Goal: Task Accomplishment & Management: Use online tool/utility

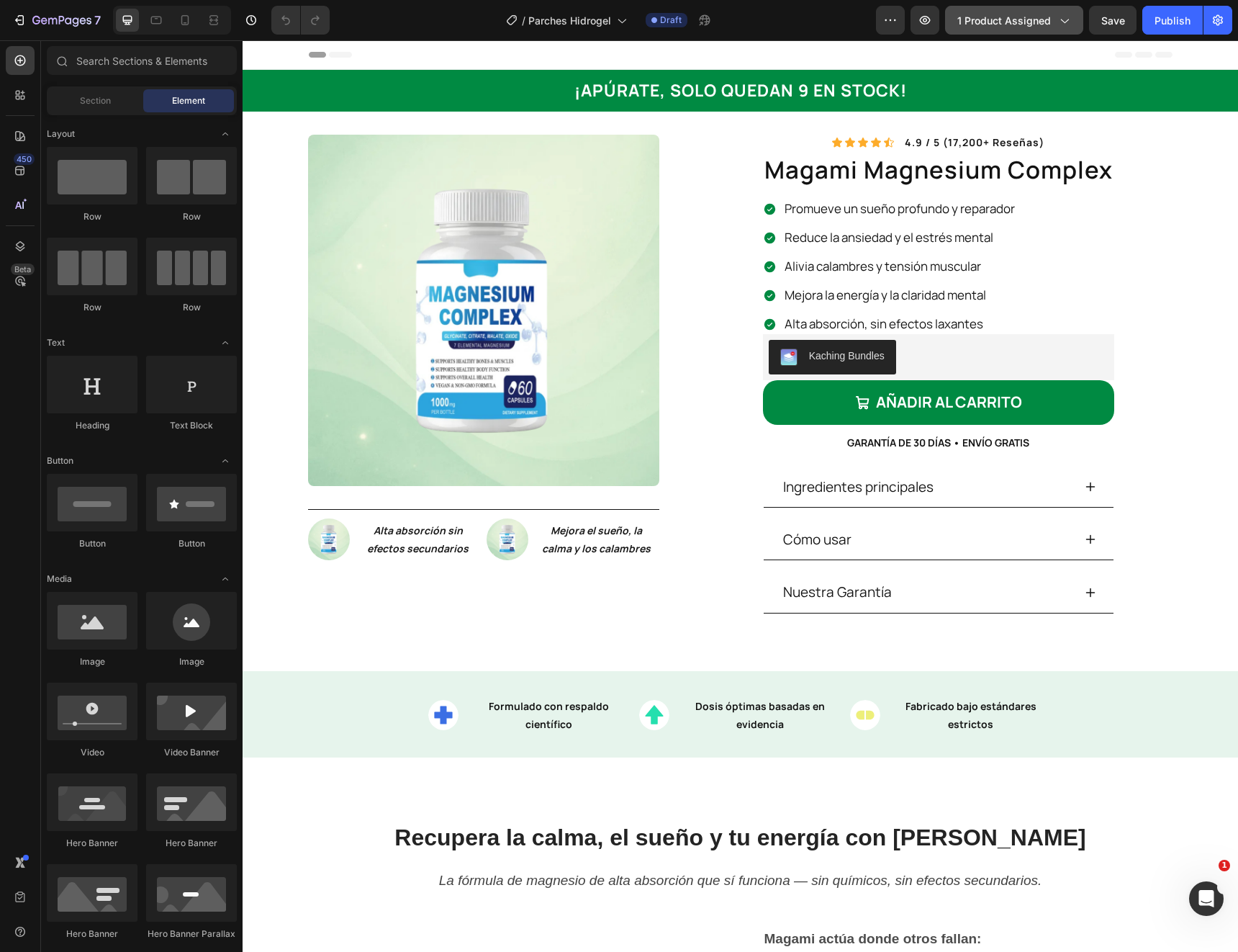
click at [1000, 19] on span "1 product assigned" at bounding box center [1004, 20] width 94 height 15
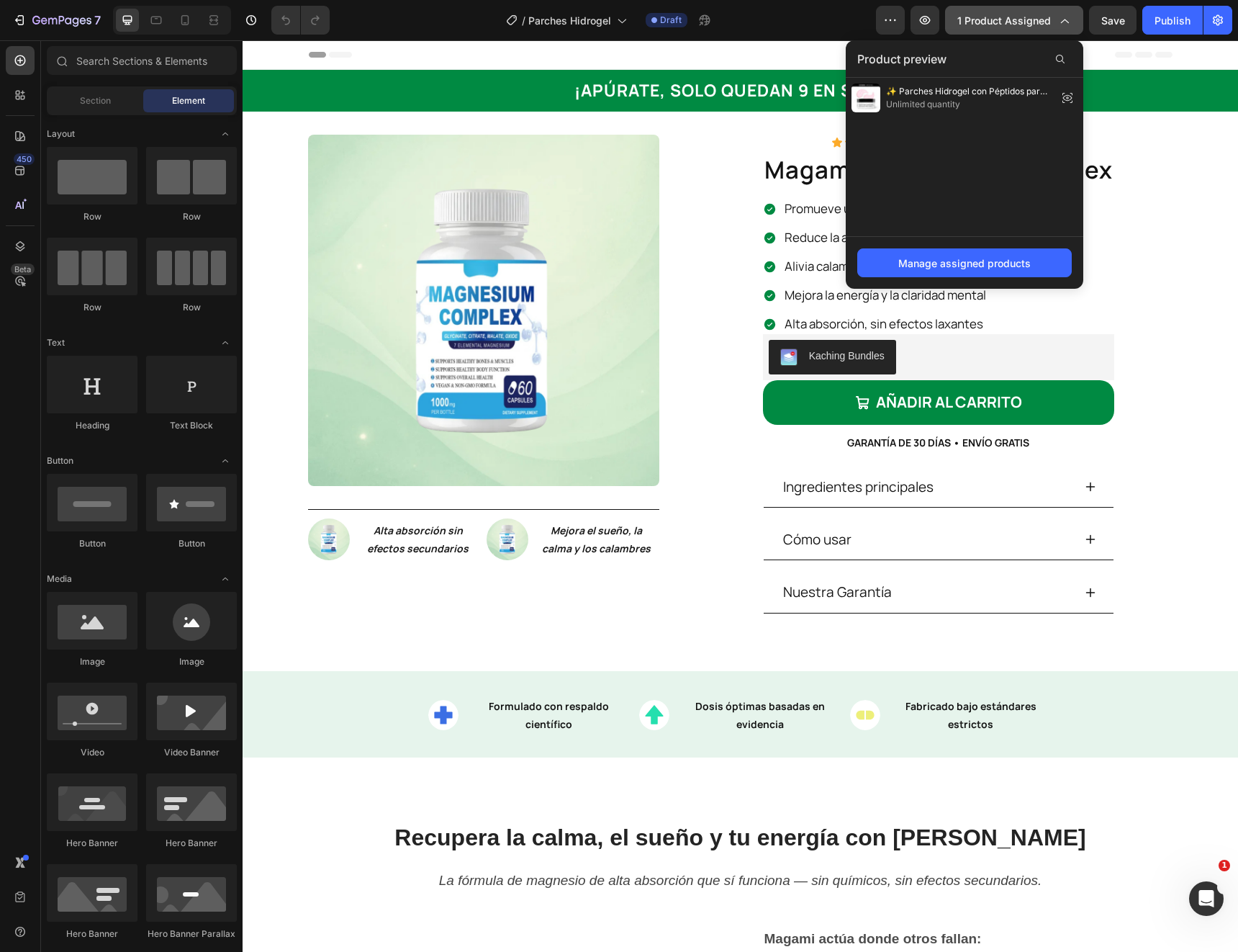
click at [1000, 19] on span "1 product assigned" at bounding box center [1004, 20] width 94 height 15
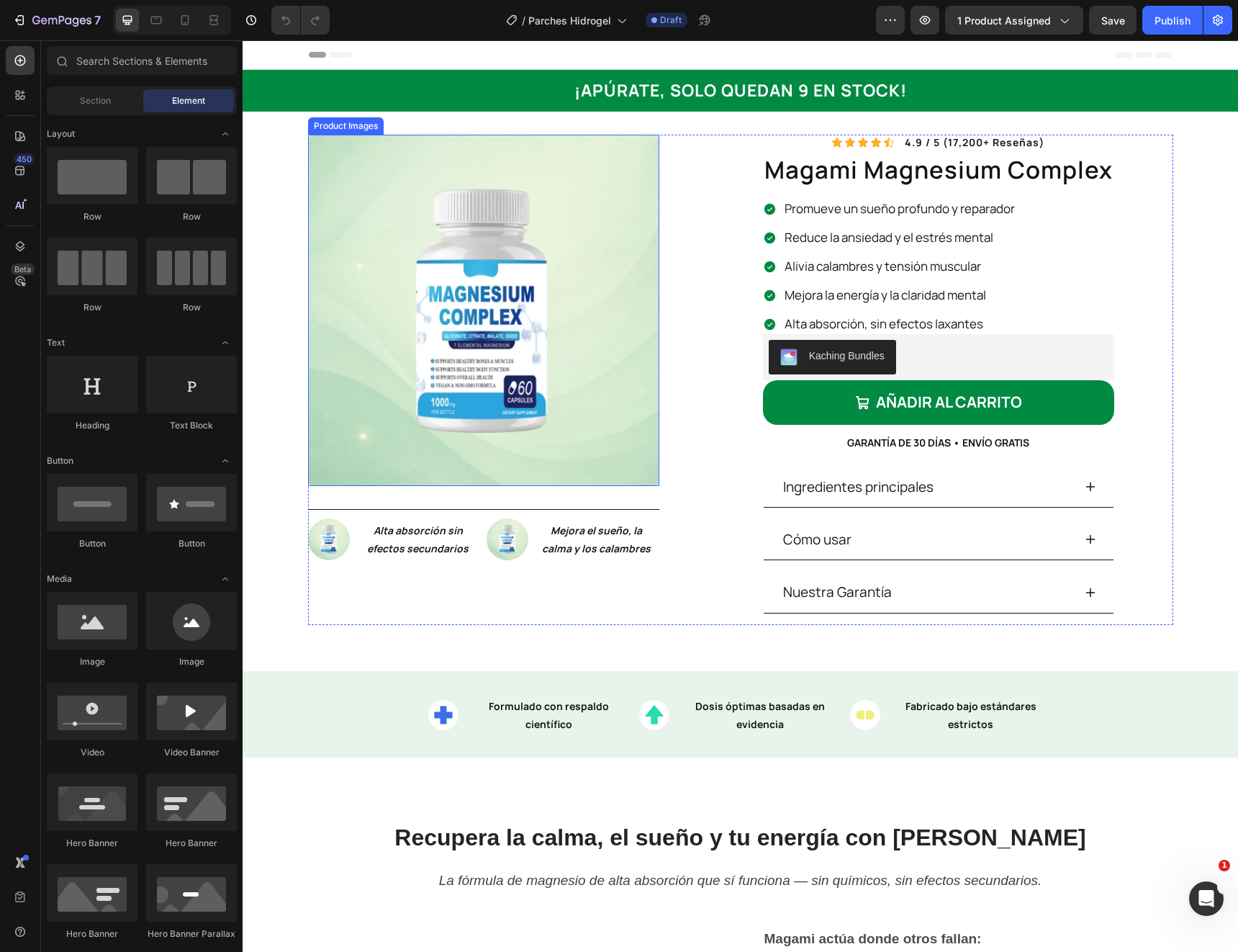
click at [424, 337] on img at bounding box center [484, 310] width 351 height 352
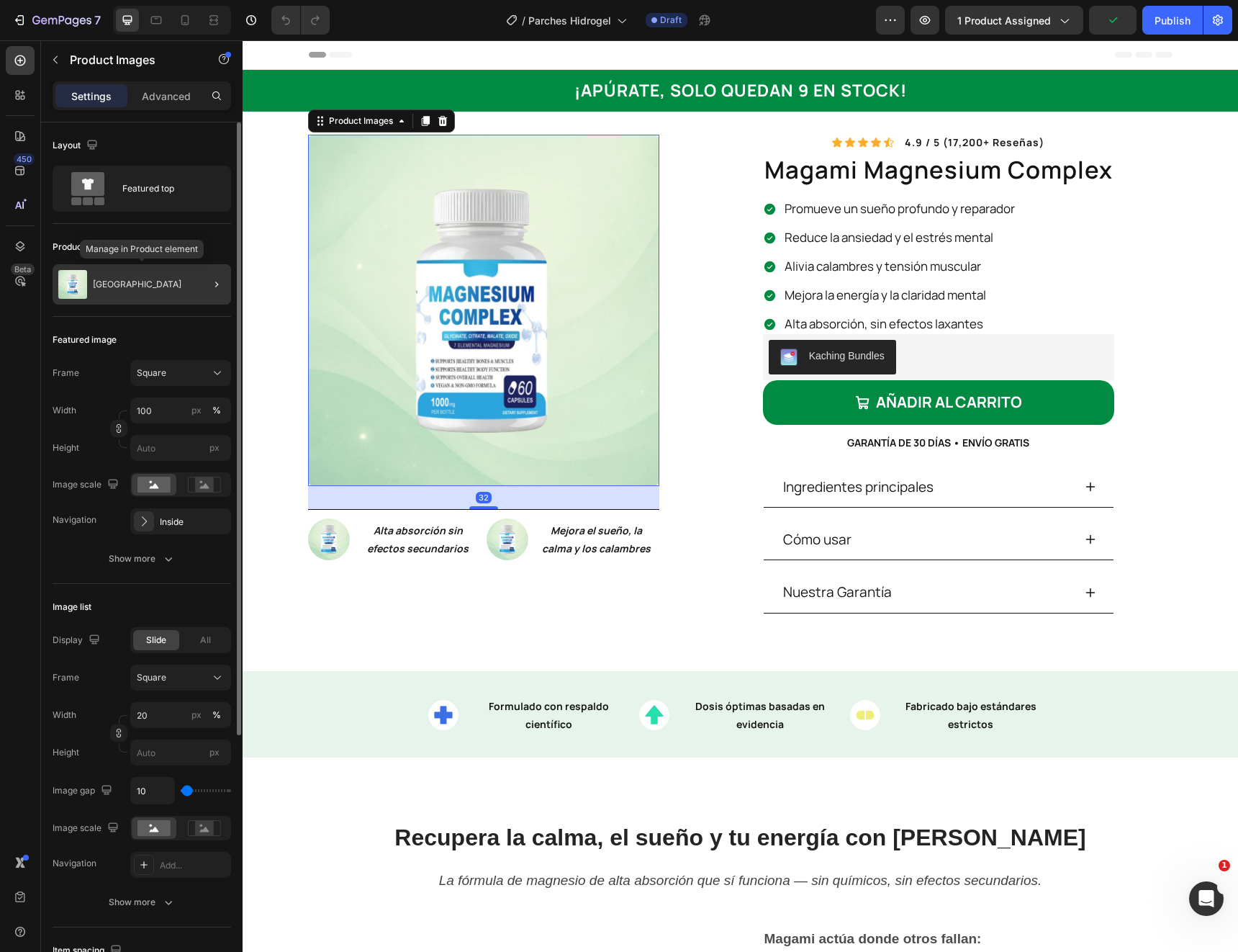
click at [109, 284] on p "[GEOGRAPHIC_DATA]" at bounding box center [137, 284] width 88 height 10
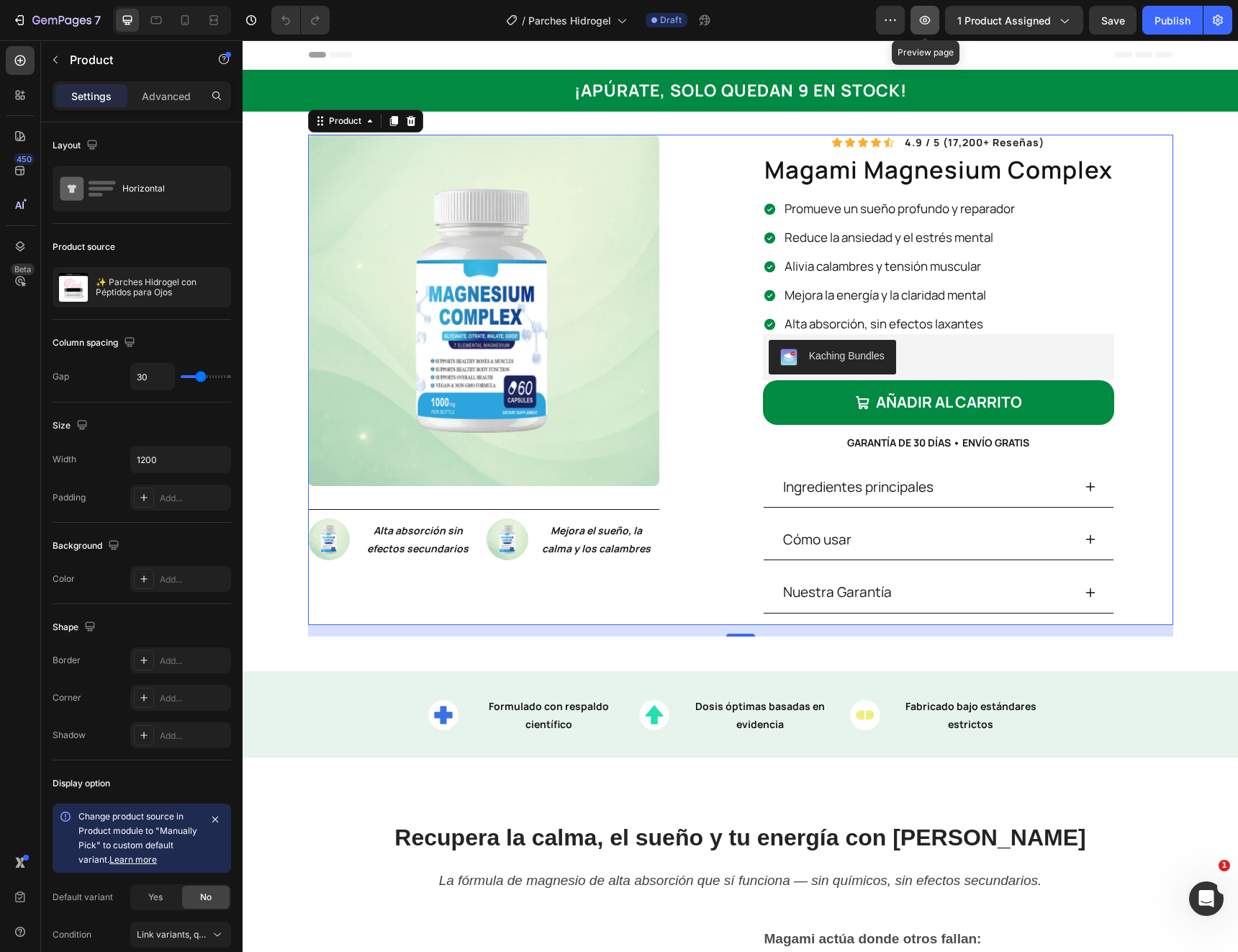
click at [922, 16] on icon "button" at bounding box center [925, 20] width 14 height 14
click at [1021, 27] on button "1 product assigned" at bounding box center [1015, 20] width 138 height 29
click at [776, 30] on div "/ Parches Hidrogel Draft" at bounding box center [608, 20] width 535 height 29
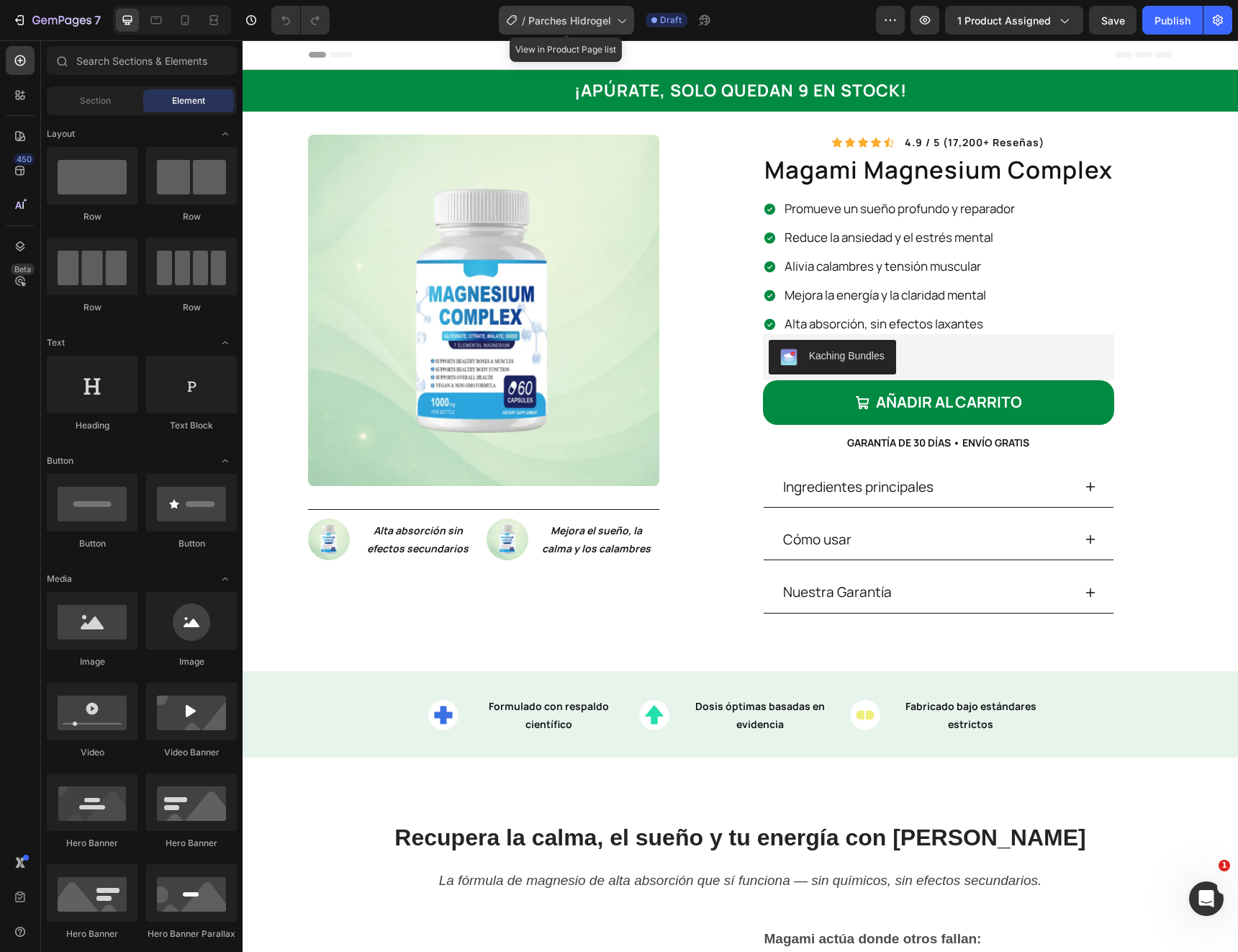
click at [600, 13] on span "Parches Hidrogel" at bounding box center [570, 20] width 83 height 15
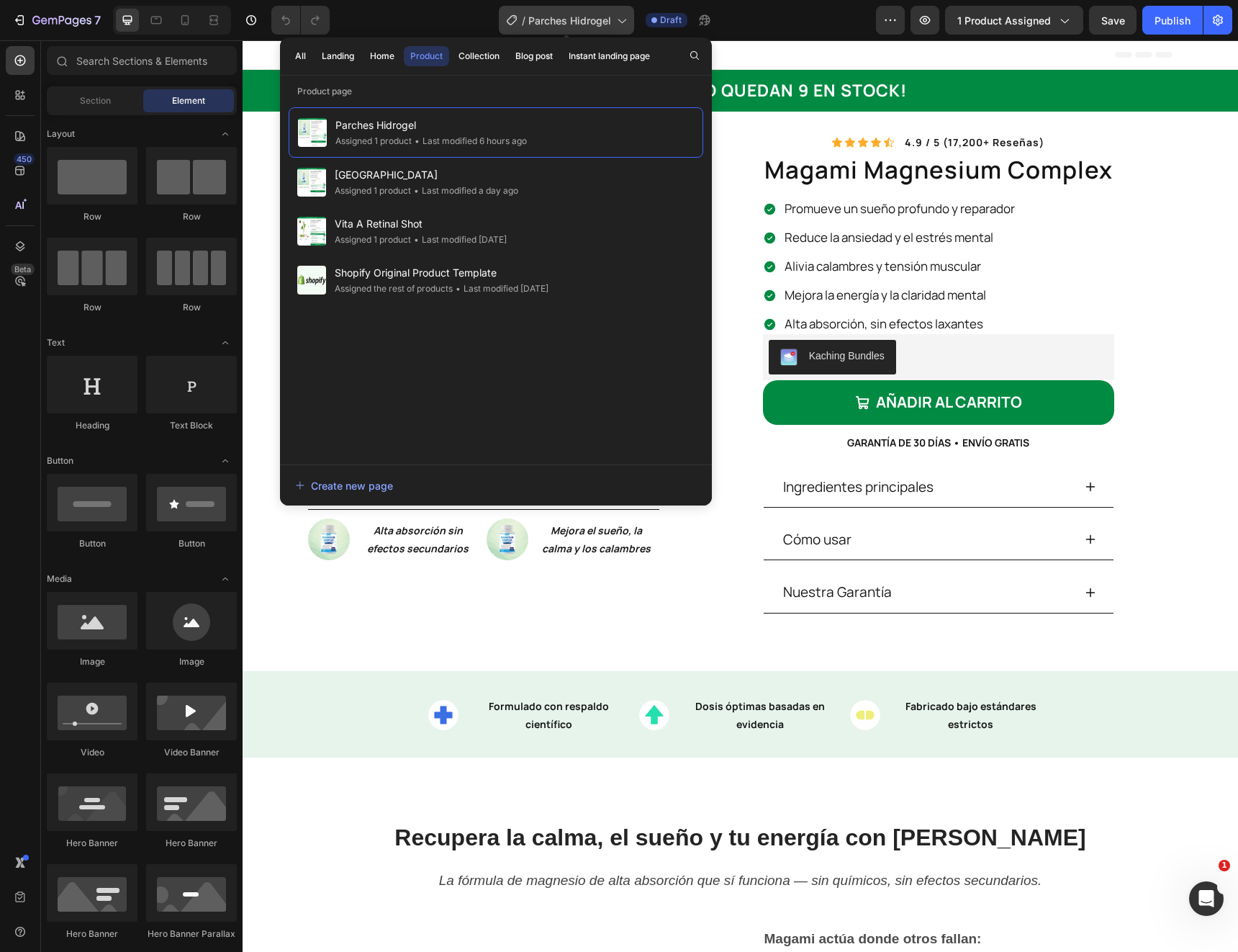
click at [600, 13] on span "Parches Hidrogel" at bounding box center [570, 20] width 83 height 15
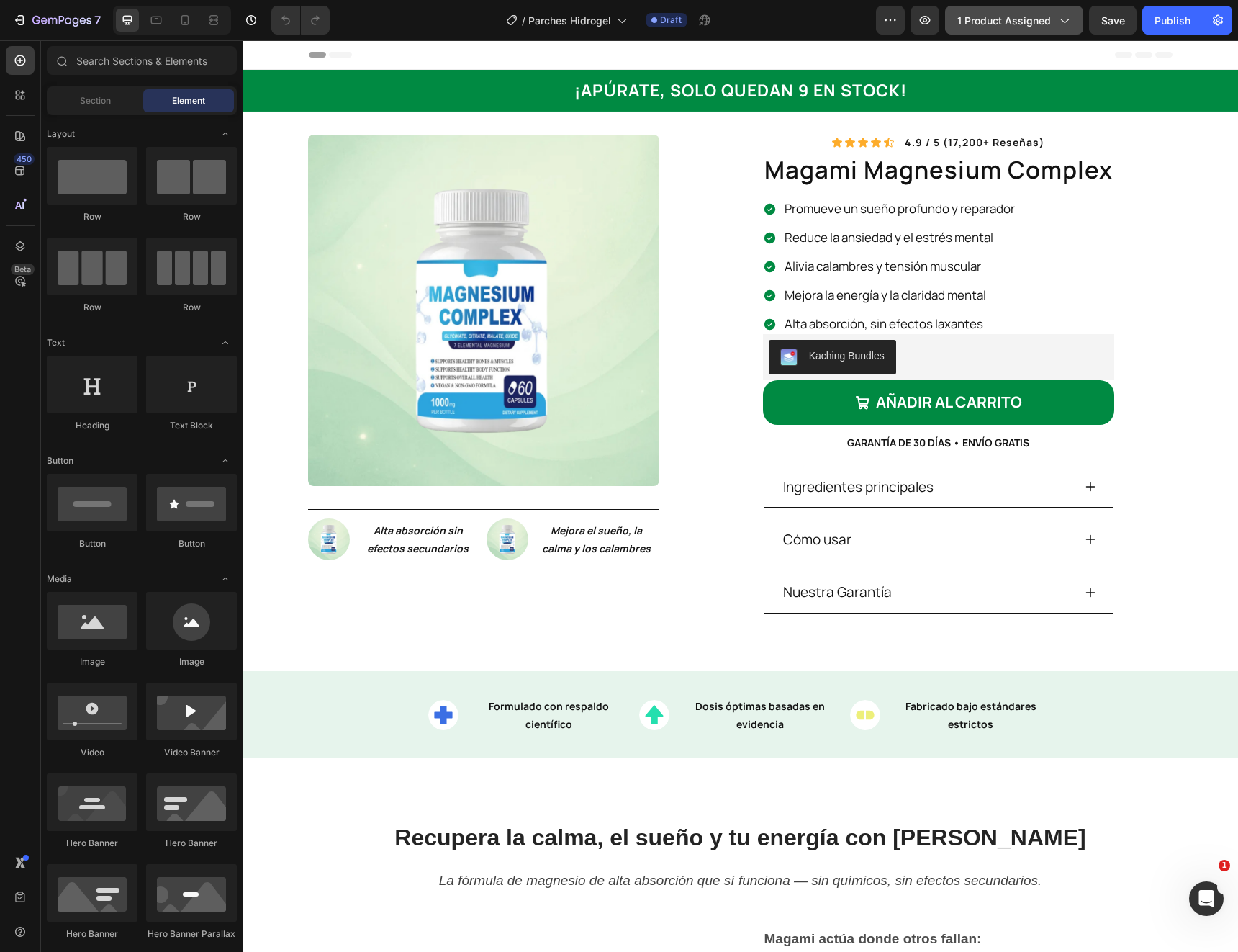
click at [1000, 18] on span "1 product assigned" at bounding box center [1004, 20] width 94 height 15
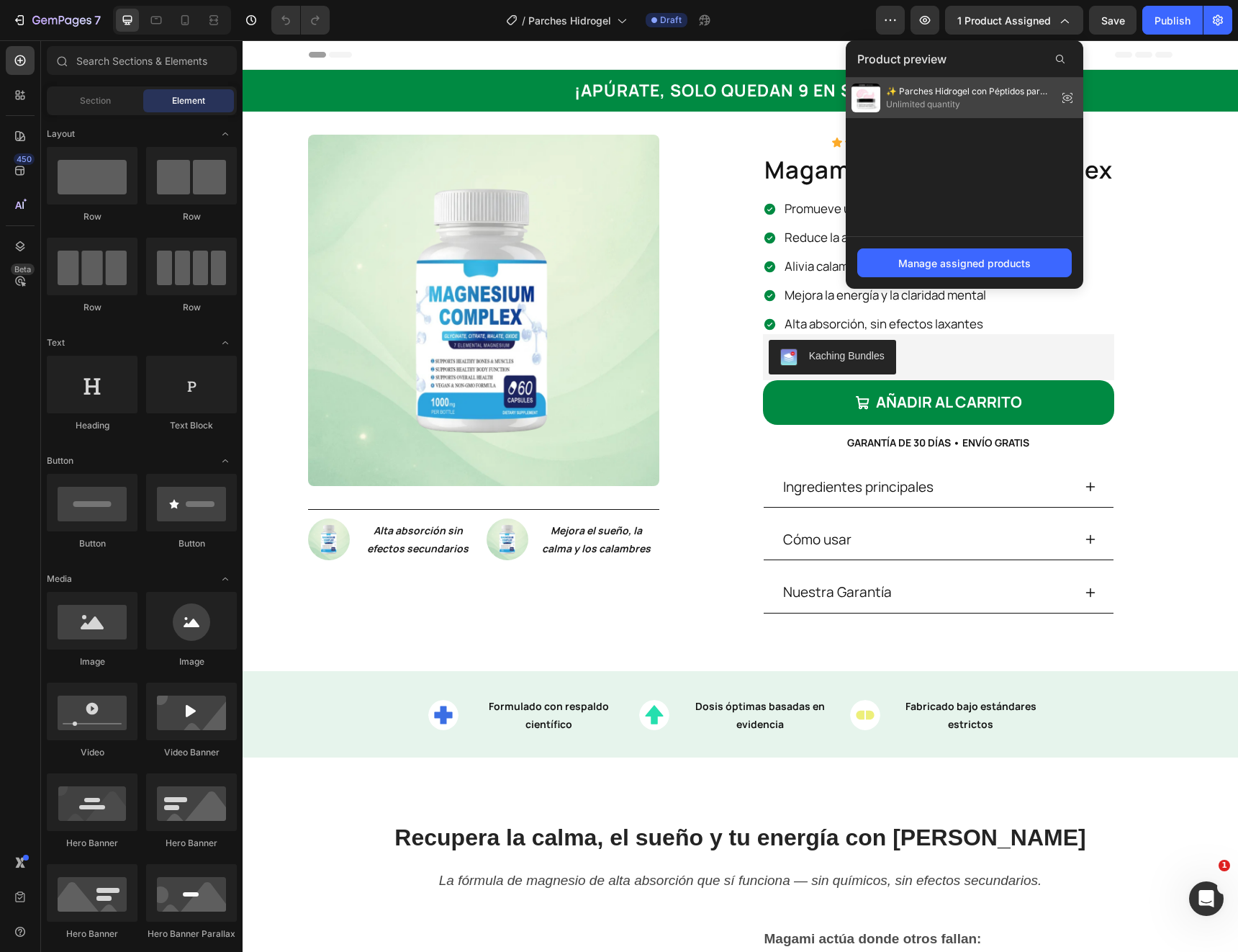
click at [953, 98] on span "Unlimited quantity" at bounding box center [969, 104] width 165 height 13
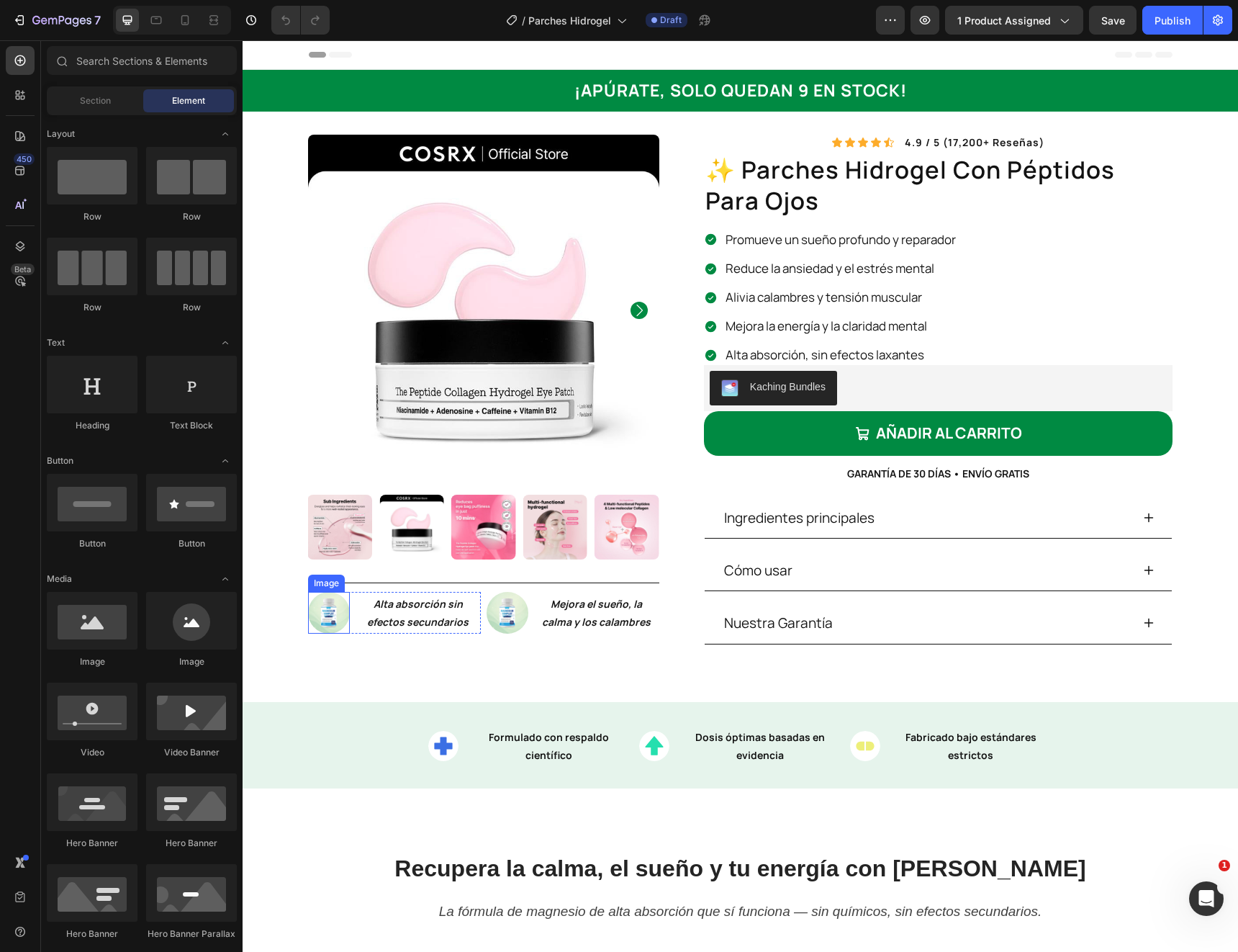
click at [328, 600] on img at bounding box center [329, 612] width 42 height 42
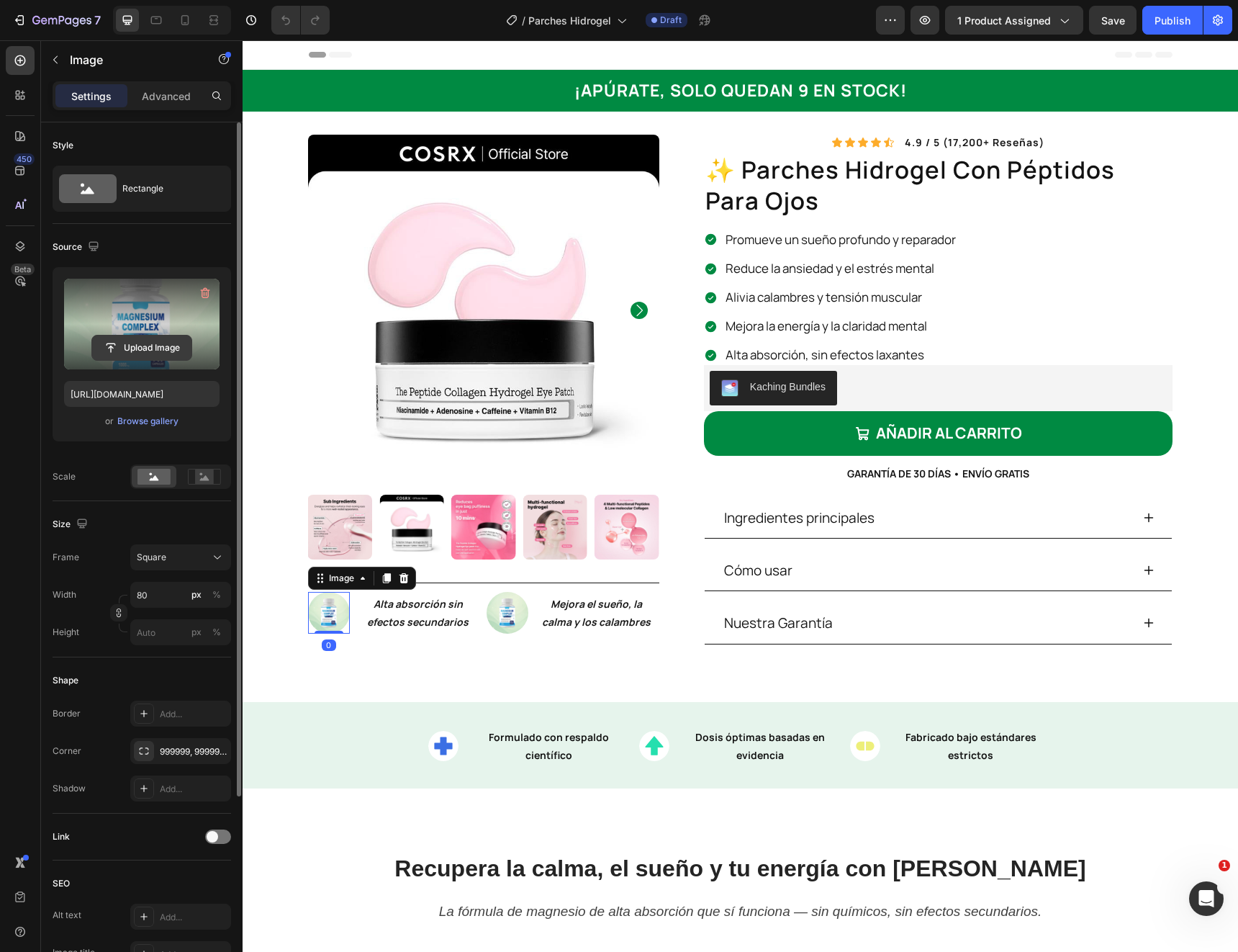
click at [133, 344] on input "file" at bounding box center [142, 348] width 99 height 25
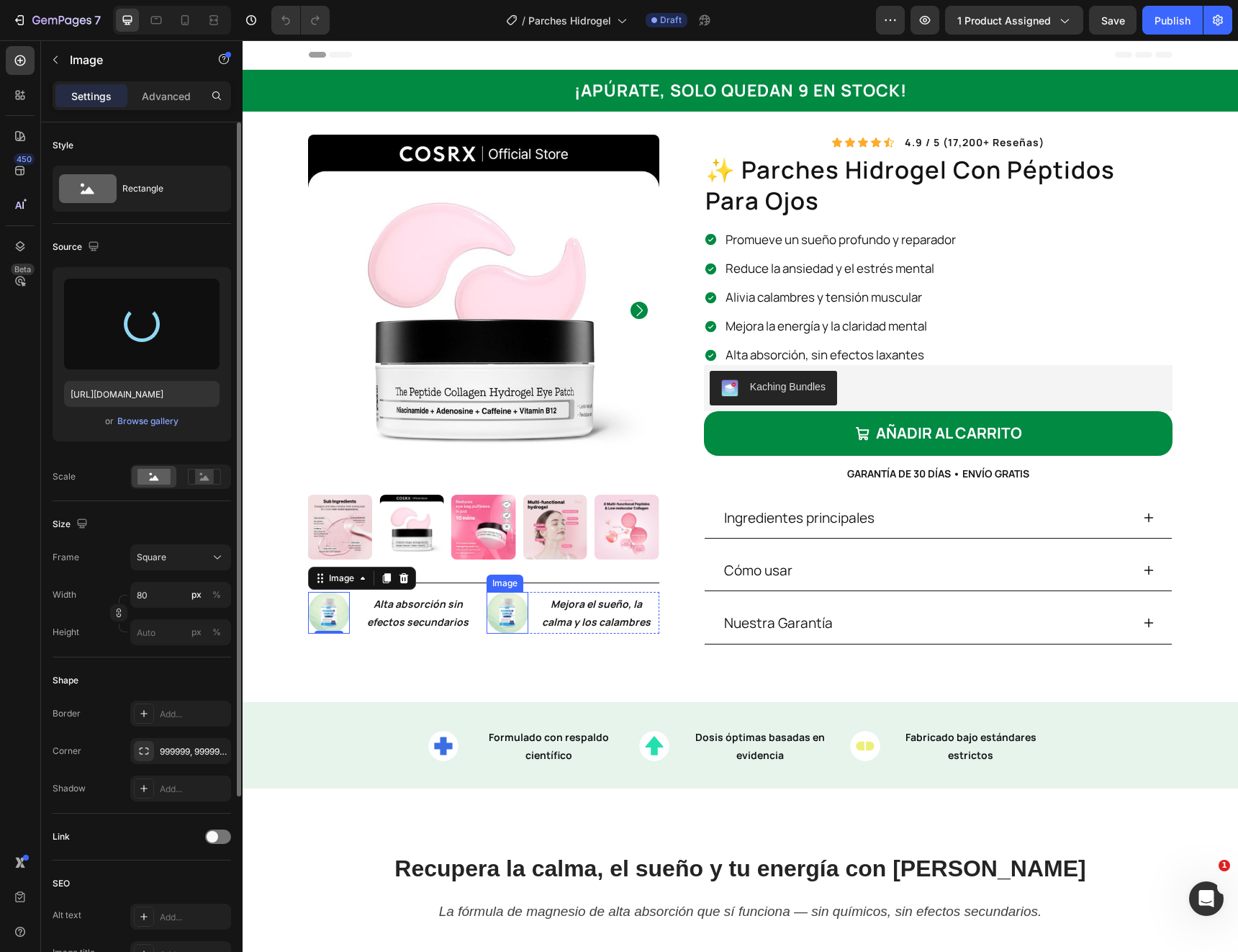
type input "https://cdn.shopify.com/s/files/1/0966/2762/2219/files/gempages_583862912448201…"
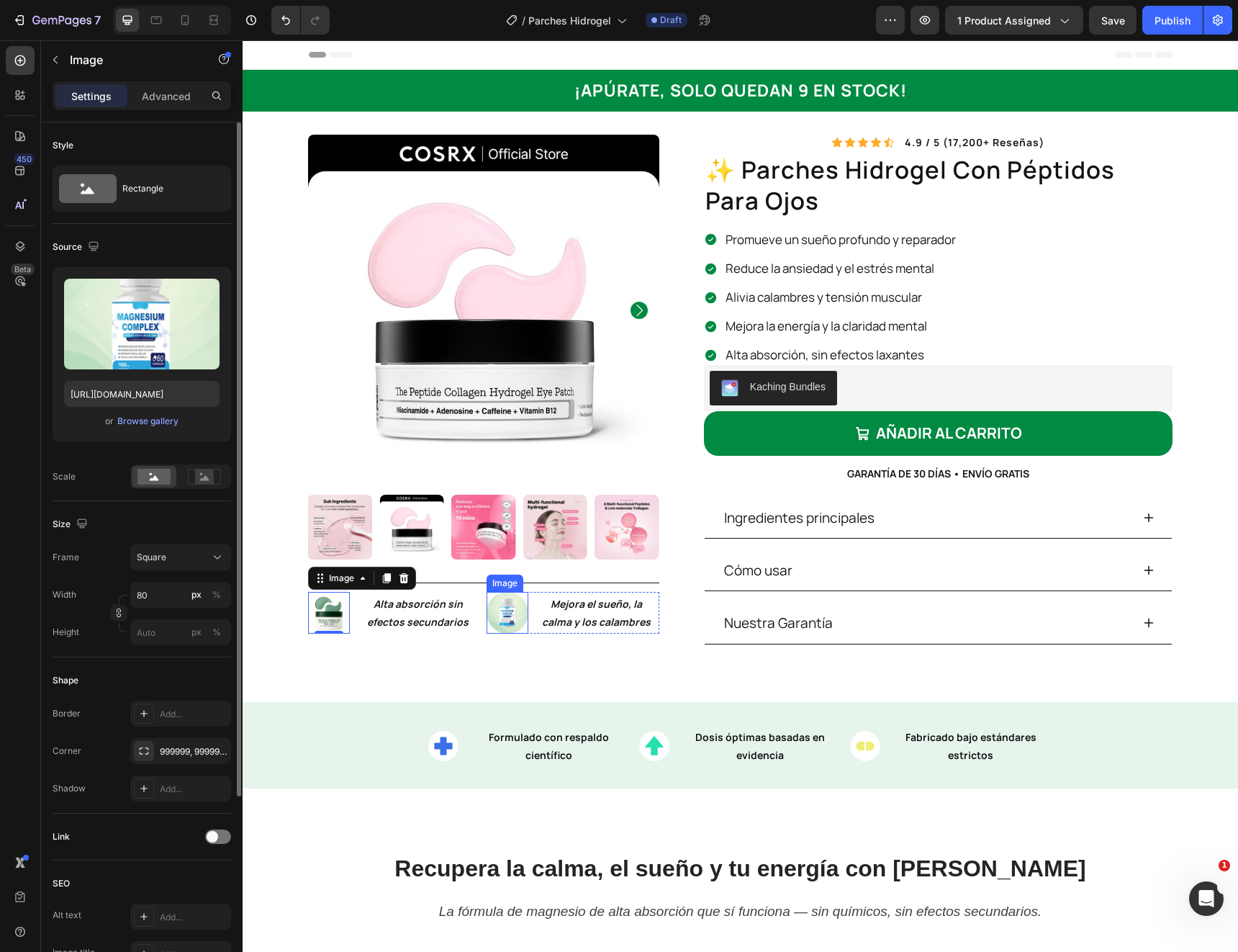
click at [512, 616] on img at bounding box center [507, 612] width 42 height 42
click at [159, 419] on div "Browse gallery" at bounding box center [148, 422] width 61 height 13
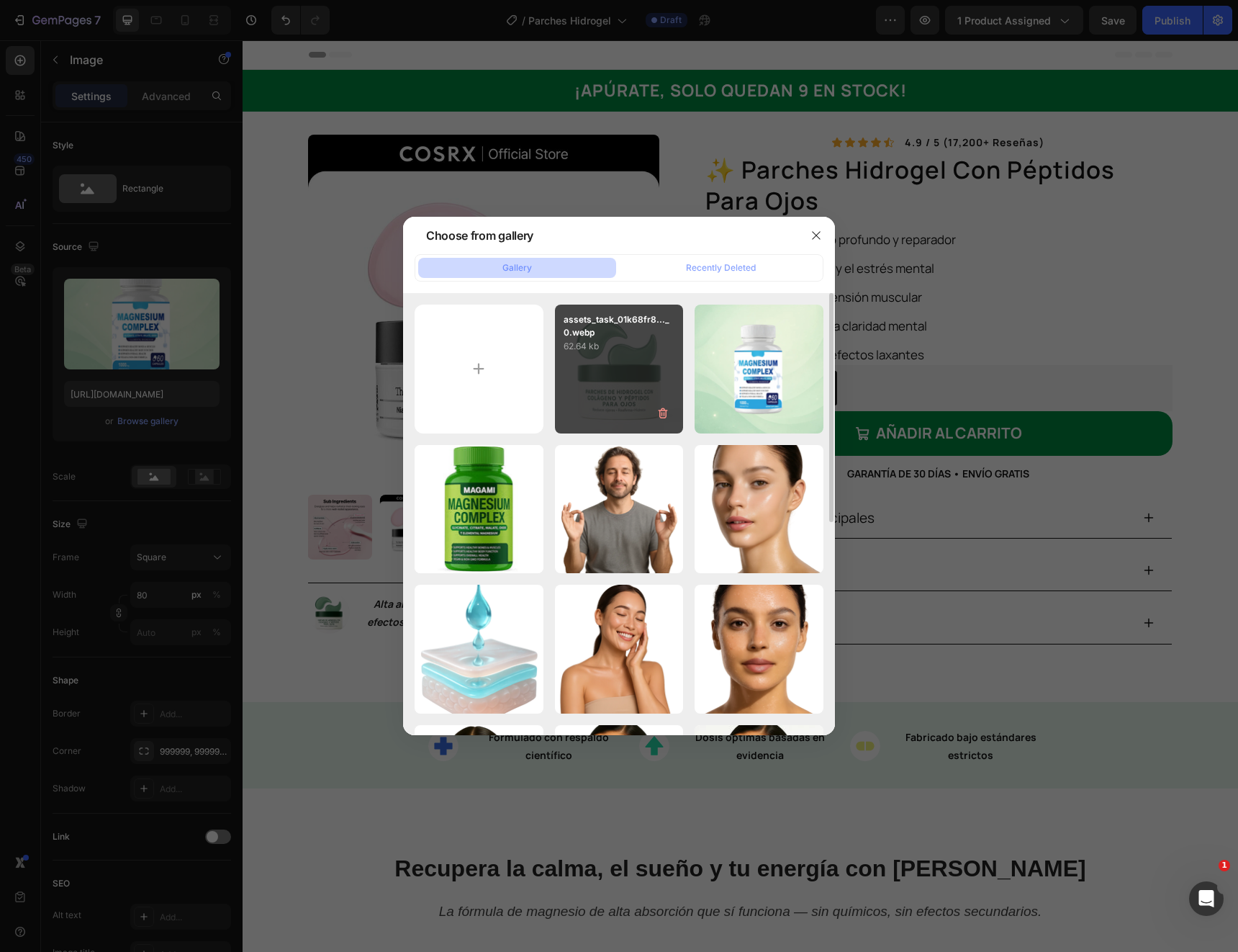
click at [590, 387] on div "assets_task_01k68fr8..._0.webp 62.64 kb" at bounding box center [619, 369] width 129 height 129
type input "https://cdn.shopify.com/s/files/1/0966/2762/2219/files/gempages_583862912448201…"
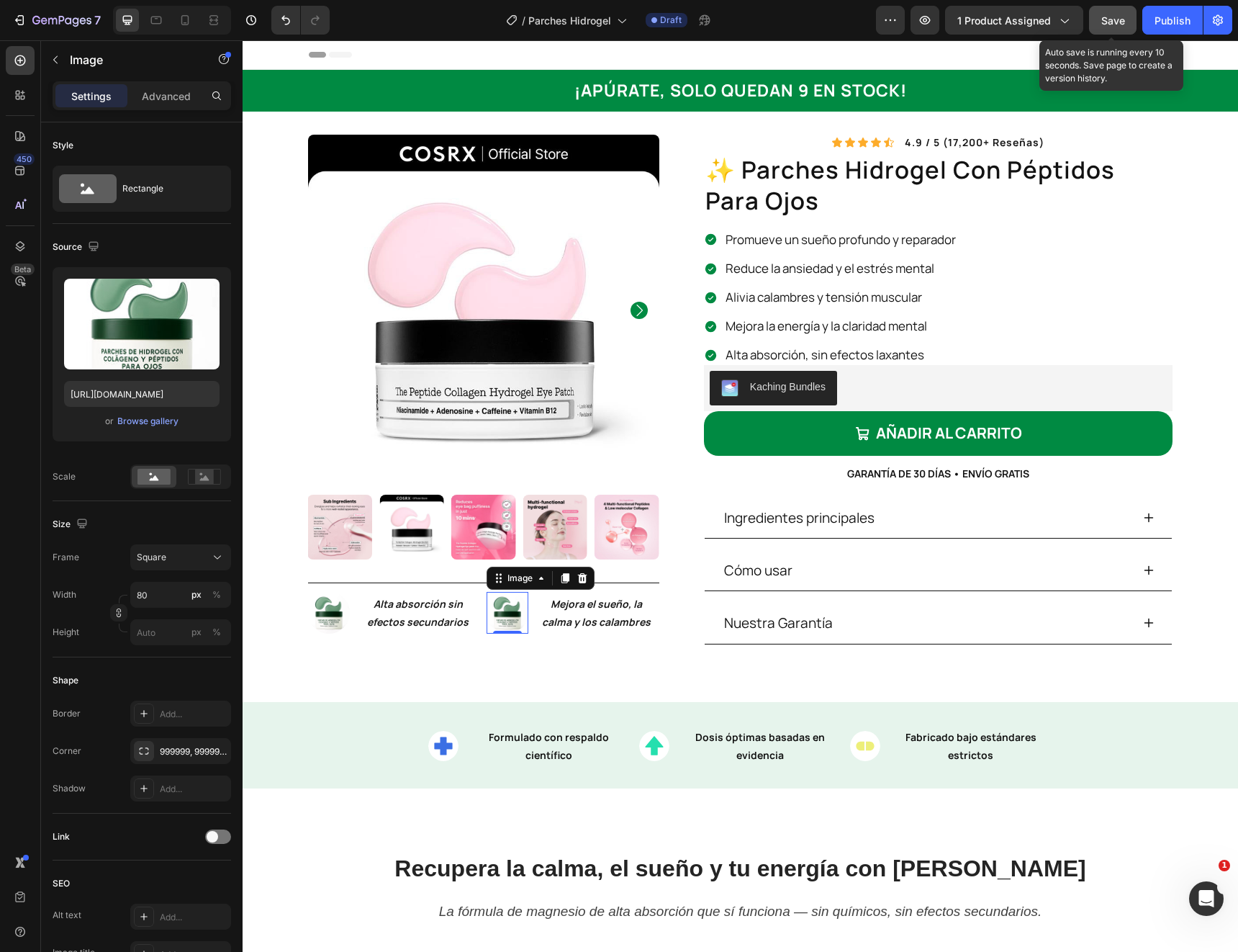
click at [1115, 27] on div "Save" at bounding box center [1113, 20] width 24 height 15
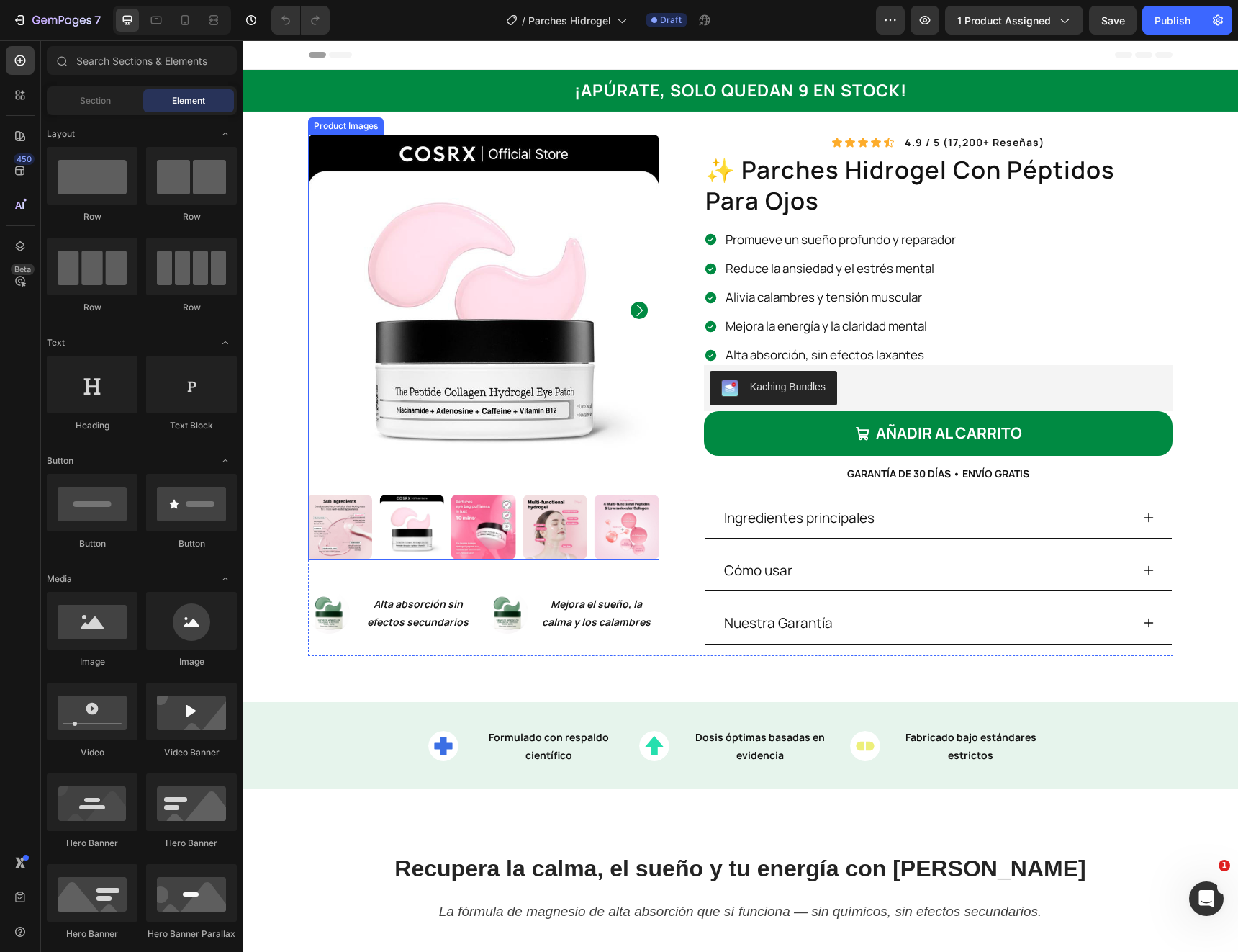
click at [474, 324] on img at bounding box center [484, 310] width 351 height 352
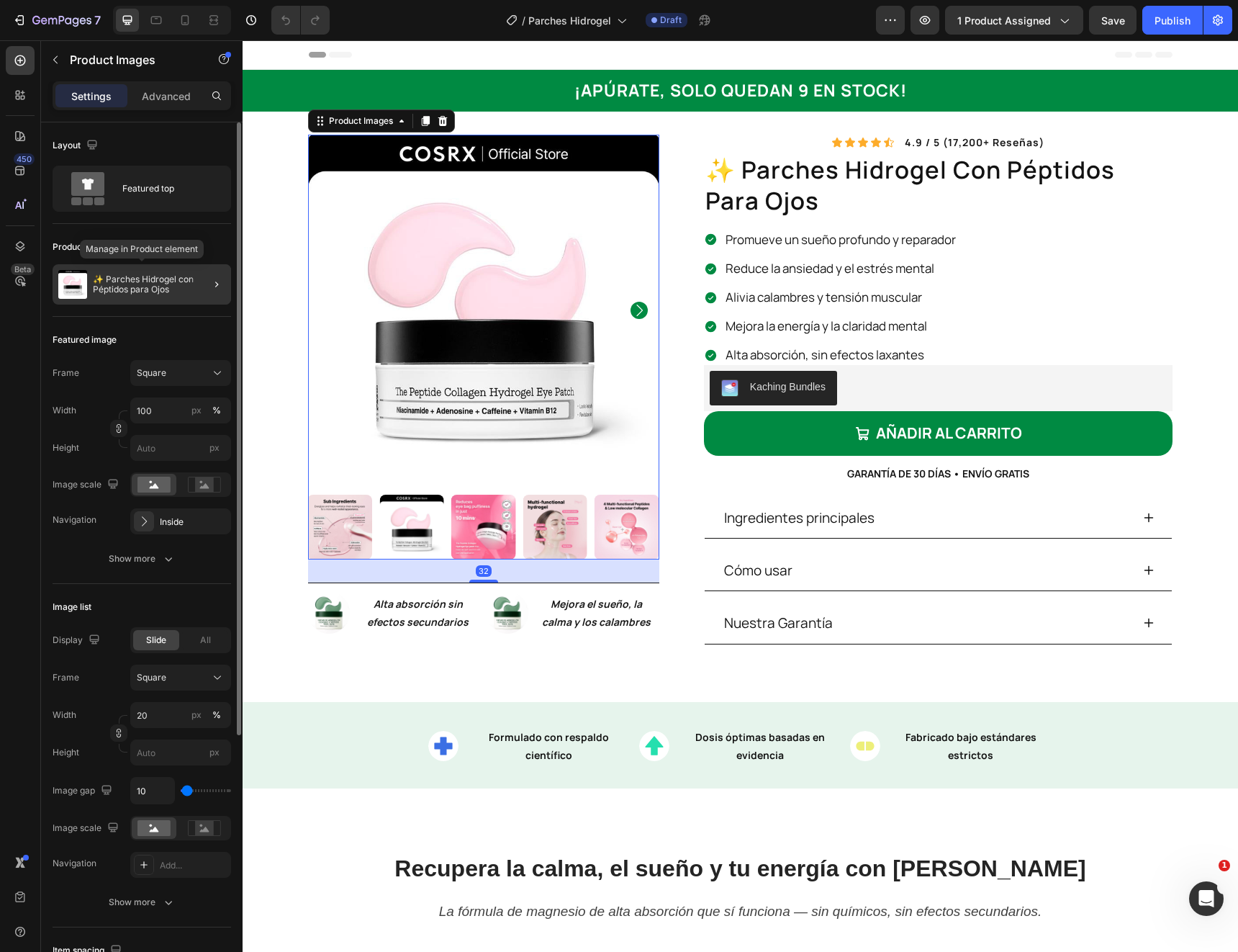
click at [151, 288] on p "✨ Parches Hidrogel con Péptidos para Ojos" at bounding box center [159, 284] width 133 height 20
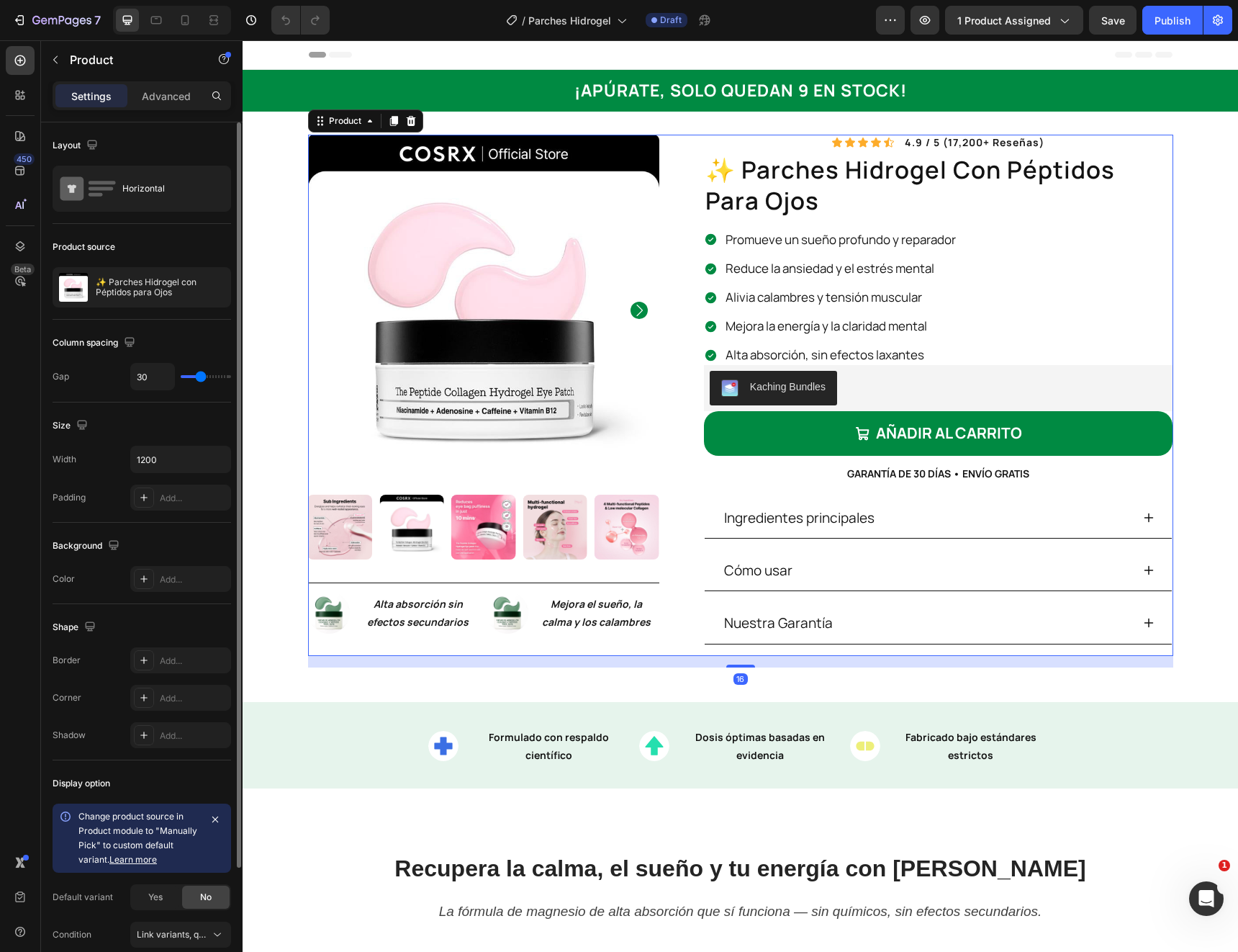
click at [150, 288] on p "✨ Parches Hidrogel con Péptidos para Ojos" at bounding box center [160, 287] width 129 height 20
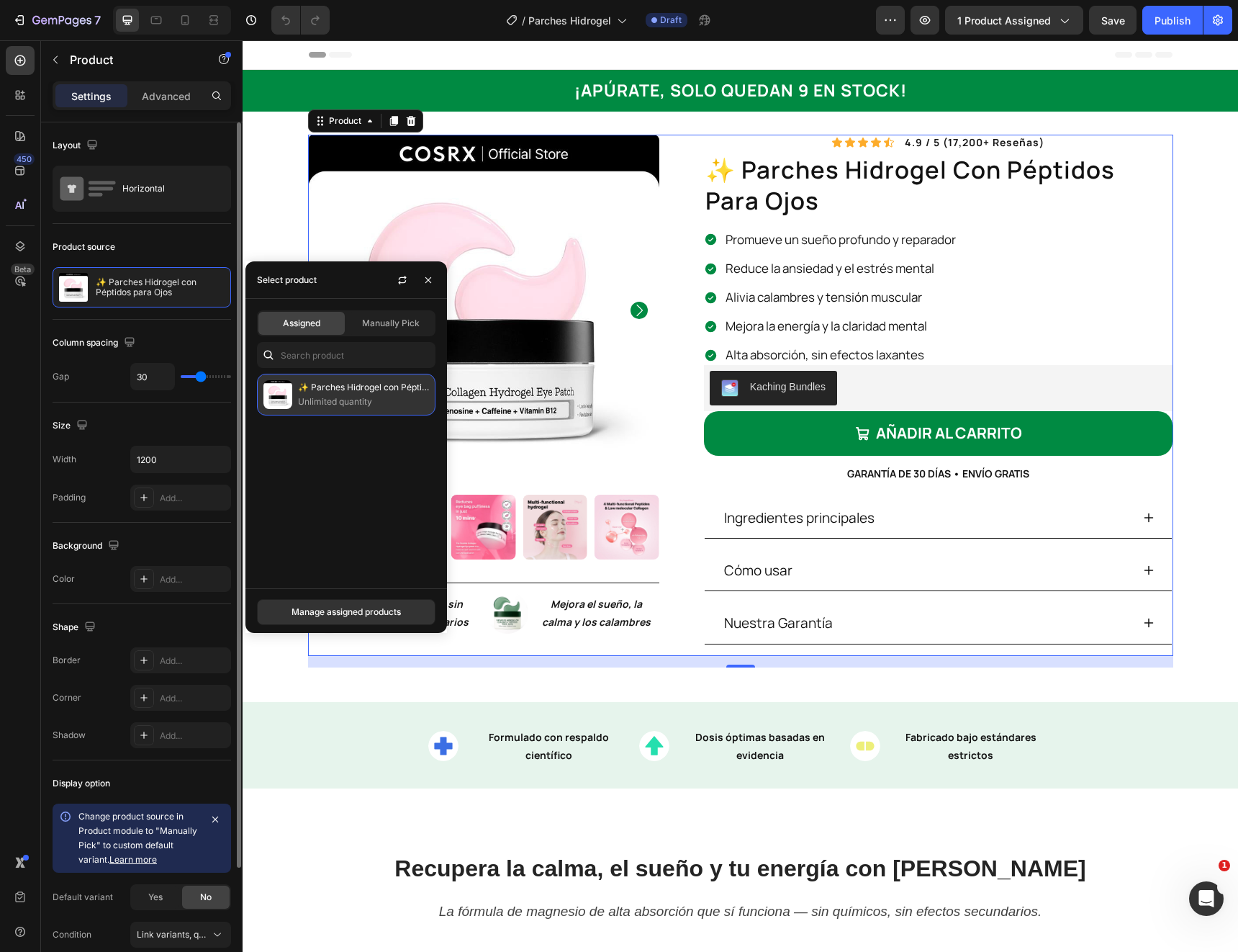
click at [328, 407] on p "Unlimited quantity" at bounding box center [363, 402] width 131 height 14
click at [518, 192] on img at bounding box center [484, 310] width 351 height 352
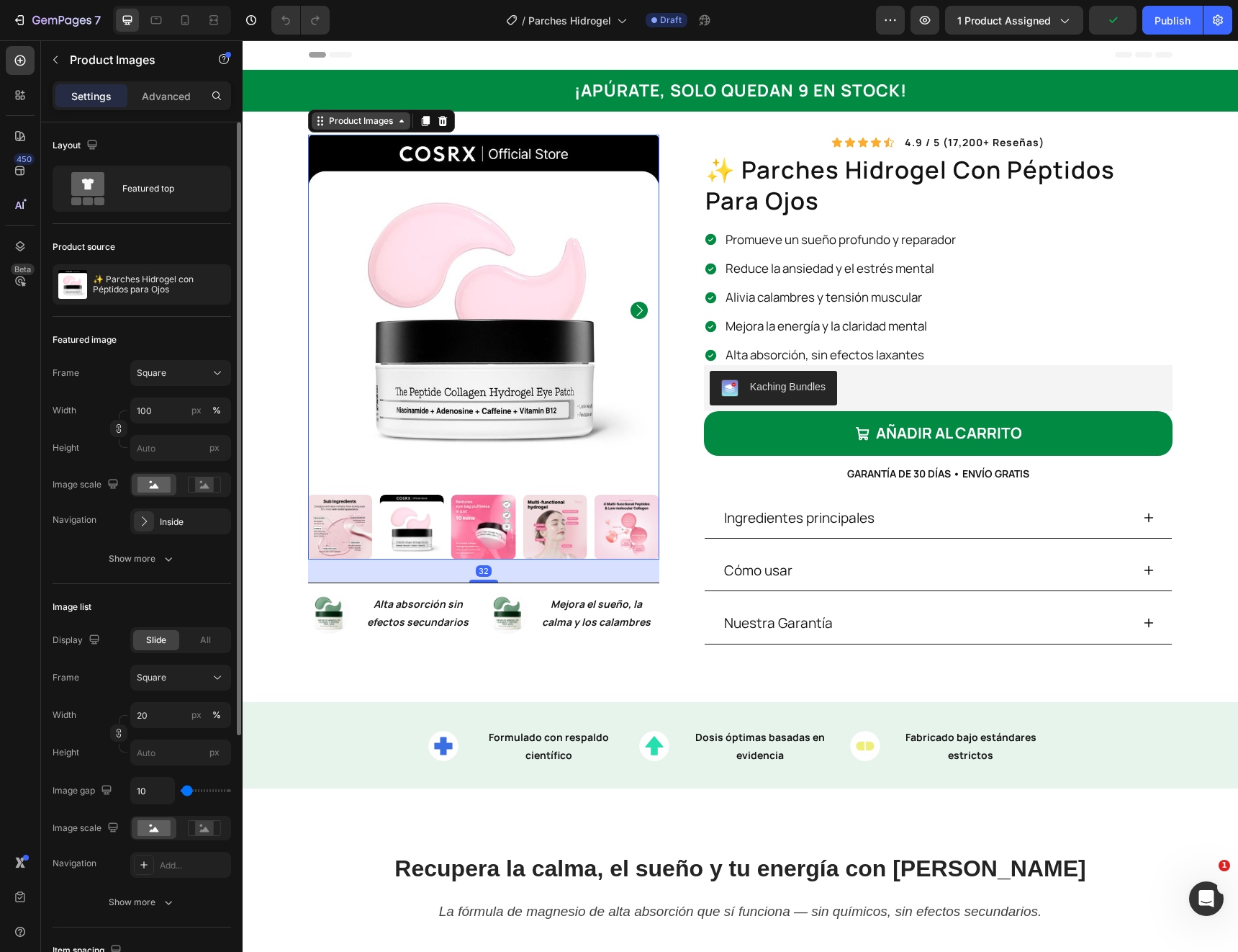
click at [390, 126] on div "Product Images" at bounding box center [361, 121] width 70 height 13
